Goal: Transaction & Acquisition: Purchase product/service

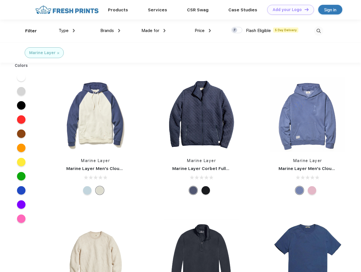
click at [288, 10] on link "Add your Logo Design Tool" at bounding box center [290, 10] width 47 height 10
click at [0, 0] on div "Design Tool" at bounding box center [0, 0] width 0 height 0
click at [304, 9] on link "Add your Logo Design Tool" at bounding box center [290, 10] width 47 height 10
click at [27, 31] on div "Filter" at bounding box center [31, 31] width 12 height 7
click at [67, 31] on span "Type" at bounding box center [64, 30] width 10 height 5
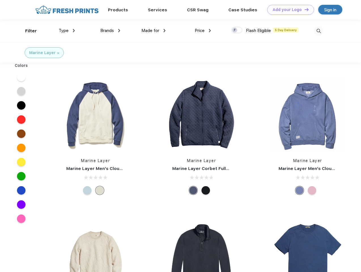
click at [110, 31] on span "Brands" at bounding box center [107, 30] width 14 height 5
click at [153, 31] on span "Made for" at bounding box center [150, 30] width 18 height 5
click at [203, 31] on span "Price" at bounding box center [199, 30] width 10 height 5
click at [237, 30] on div at bounding box center [236, 30] width 11 height 6
click at [235, 30] on input "checkbox" at bounding box center [233, 29] width 4 height 4
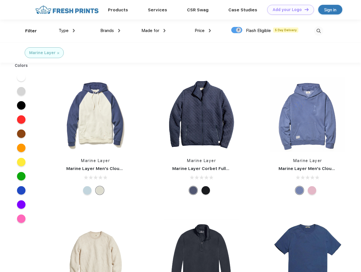
click at [318, 31] on img at bounding box center [318, 30] width 9 height 9
